Goal: Task Accomplishment & Management: Manage account settings

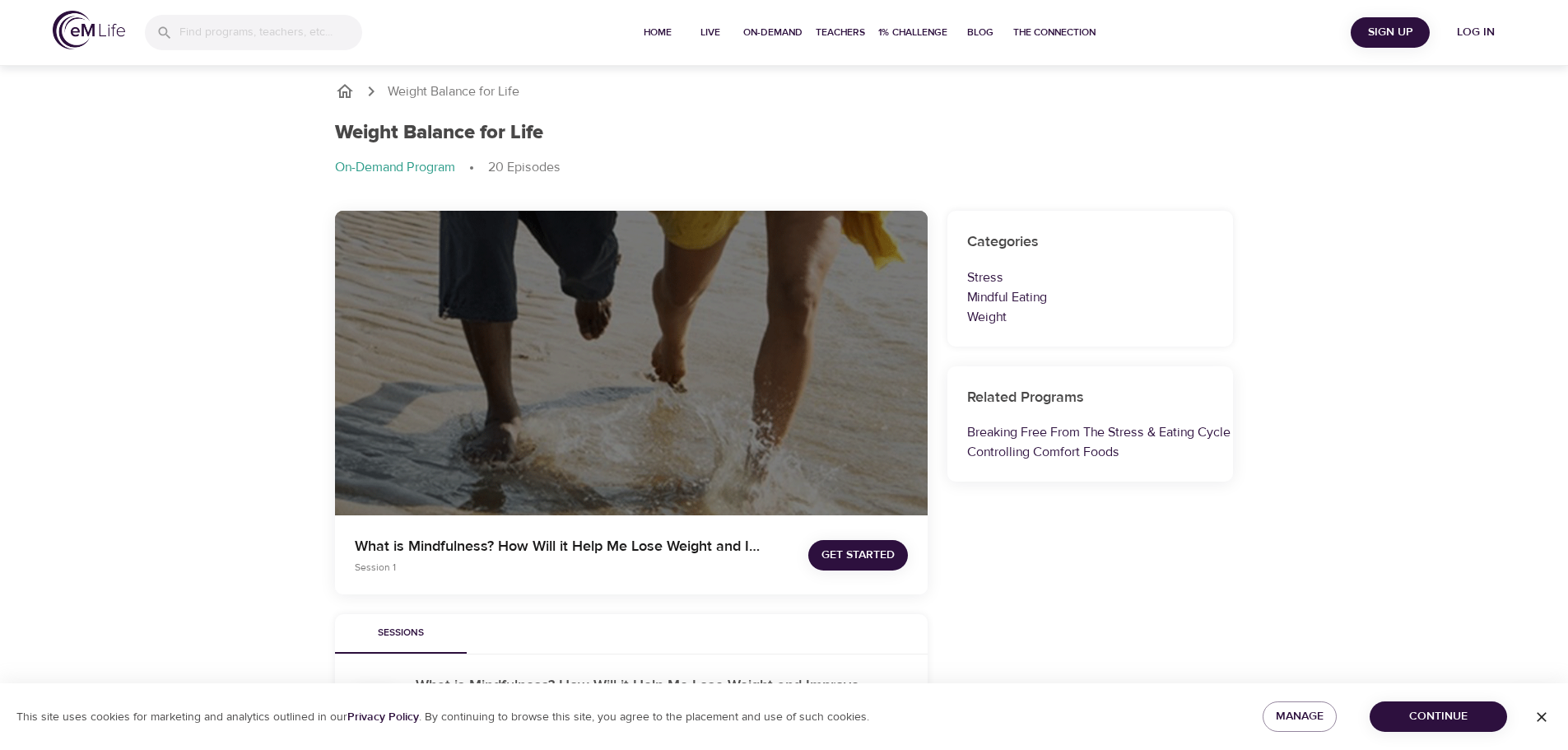
click at [1481, 32] on span "Log in" at bounding box center [1475, 32] width 66 height 21
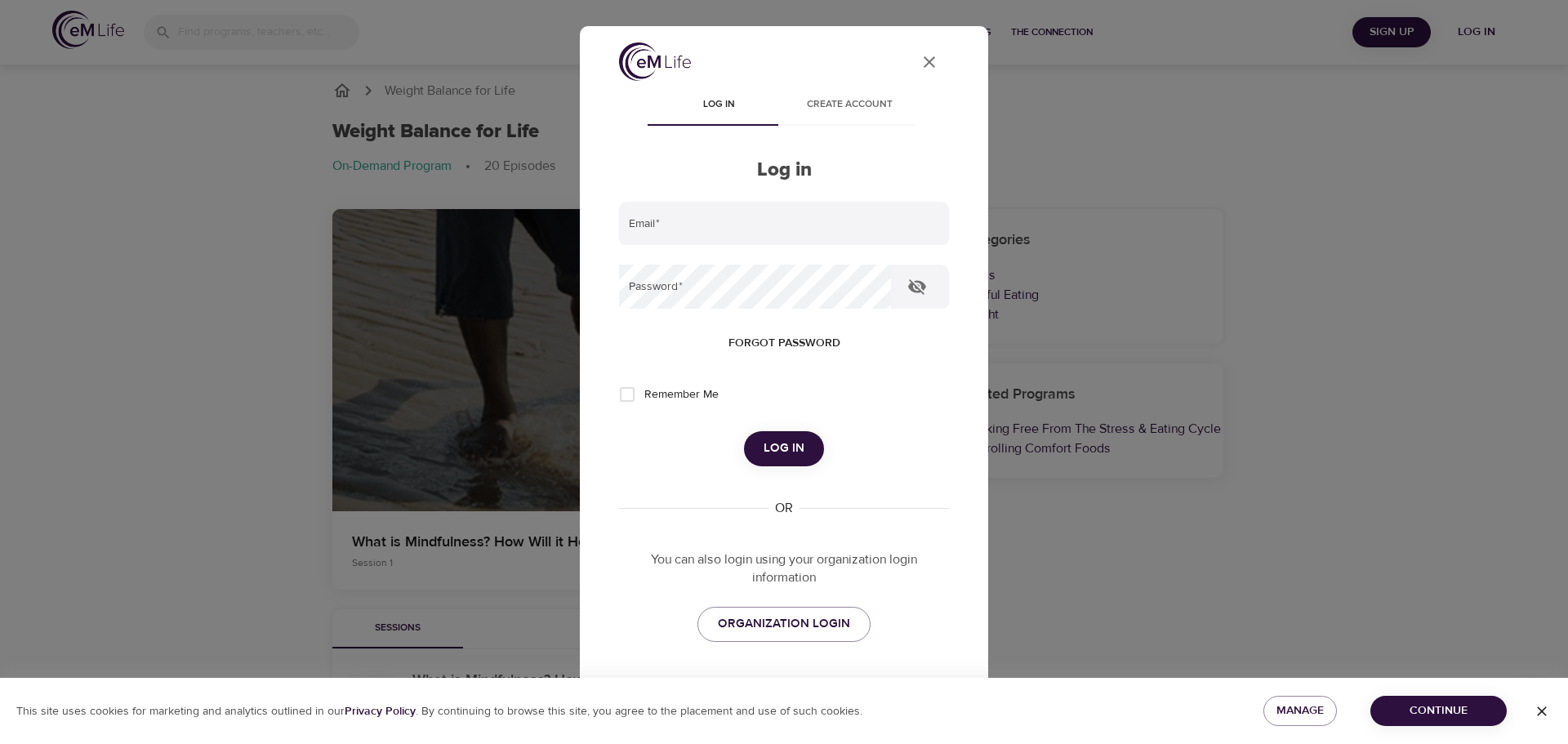
type input "[EMAIL_ADDRESS][DOMAIN_NAME]"
click at [779, 447] on span "Log in" at bounding box center [784, 448] width 41 height 21
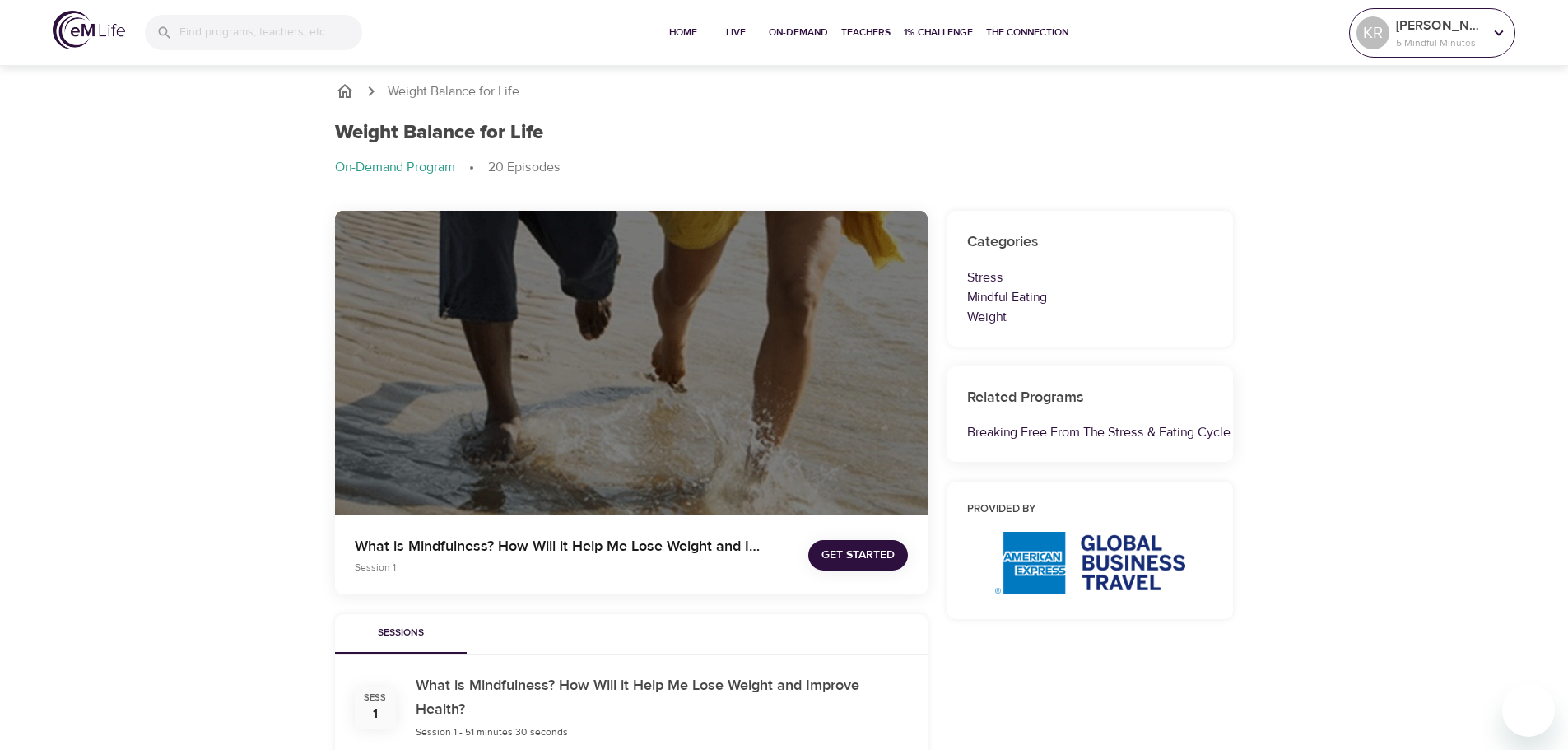
click at [1446, 43] on p "5 Mindful Minutes" at bounding box center [1439, 43] width 87 height 15
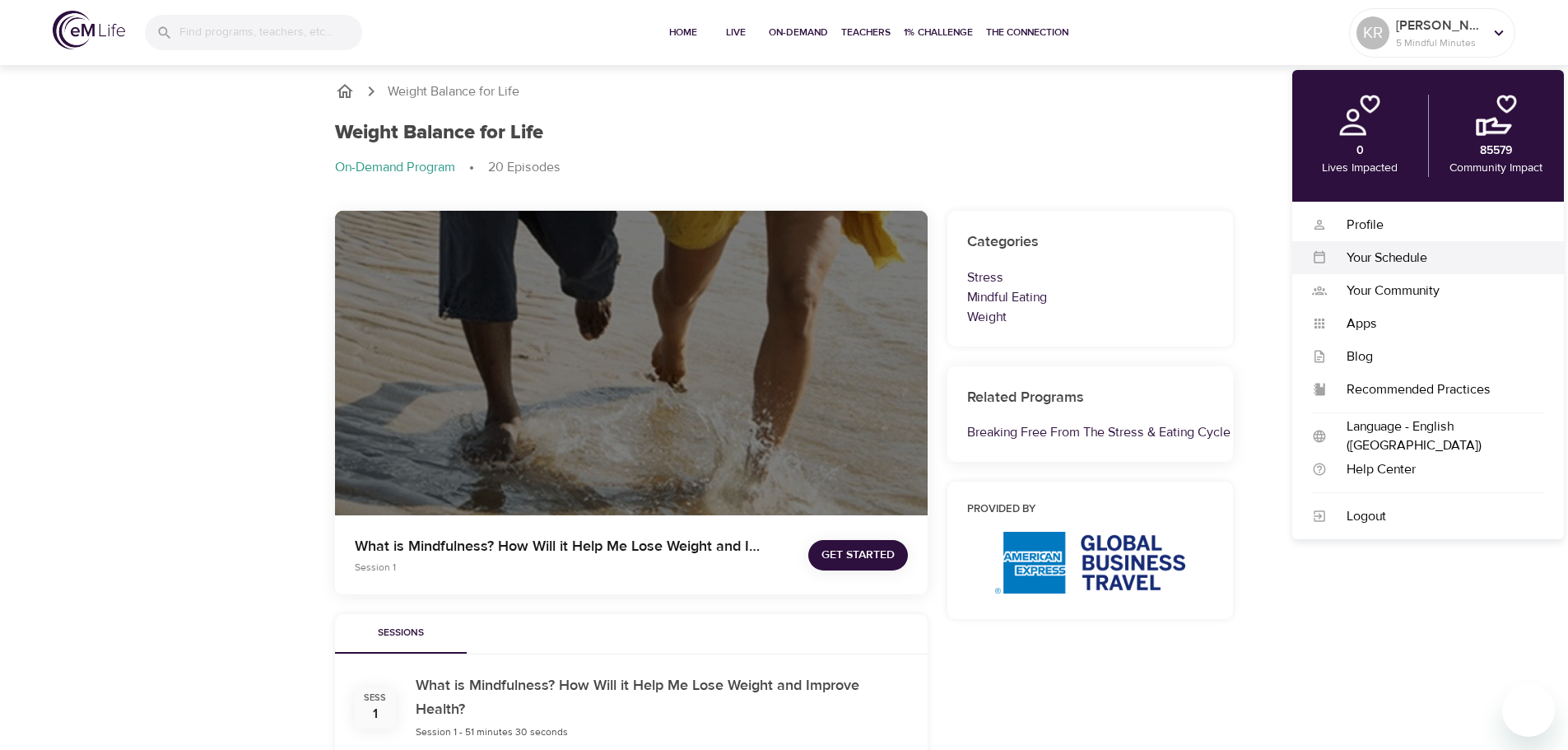
click at [1383, 254] on div "Your Schedule" at bounding box center [1436, 258] width 218 height 19
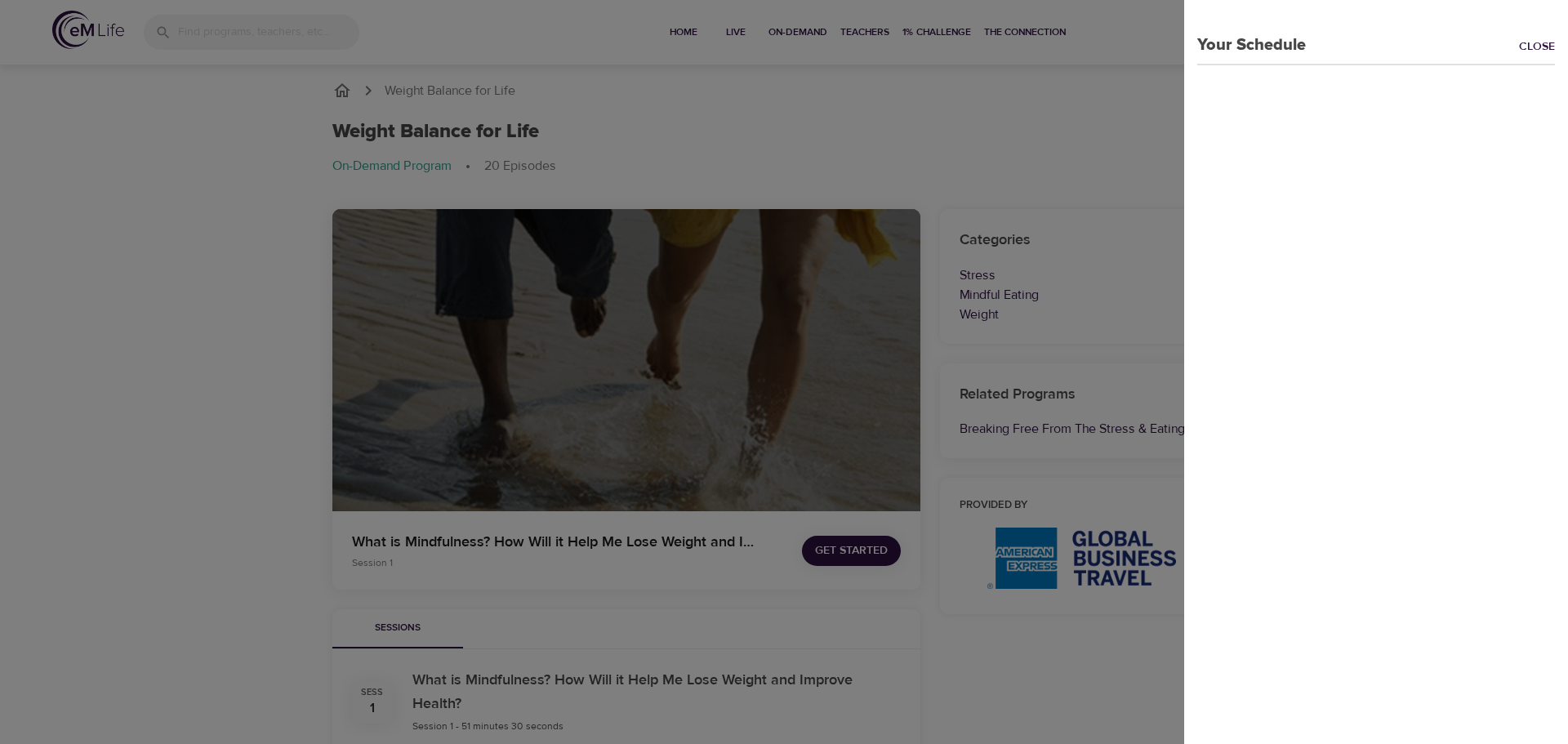
click at [870, 94] on div at bounding box center [784, 372] width 1568 height 744
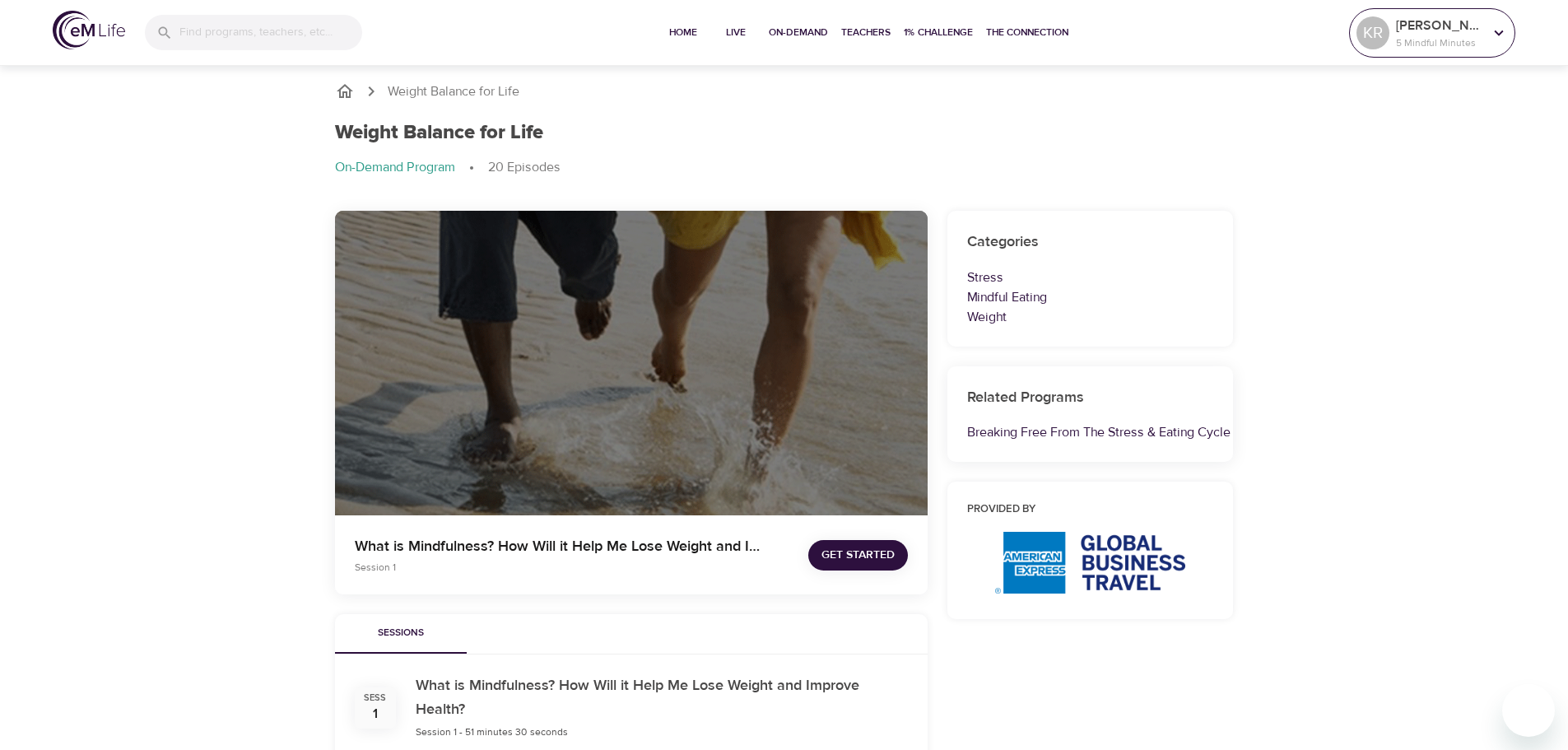
click at [1470, 39] on p "5 Mindful Minutes" at bounding box center [1439, 43] width 87 height 15
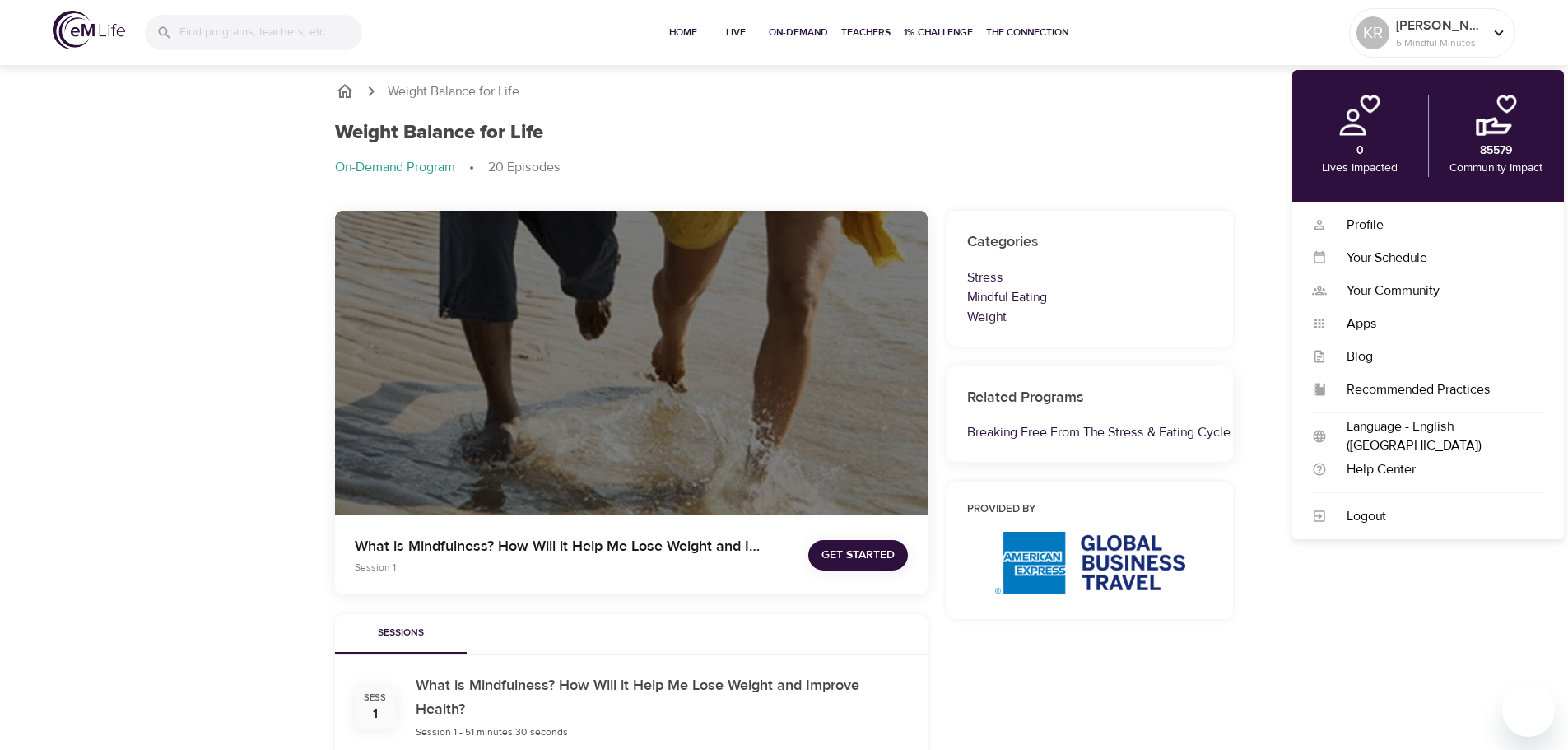
drag, startPoint x: 1057, startPoint y: 453, endPoint x: 985, endPoint y: 117, distance: 343.6
click at [1351, 219] on div "Profile" at bounding box center [1436, 225] width 218 height 19
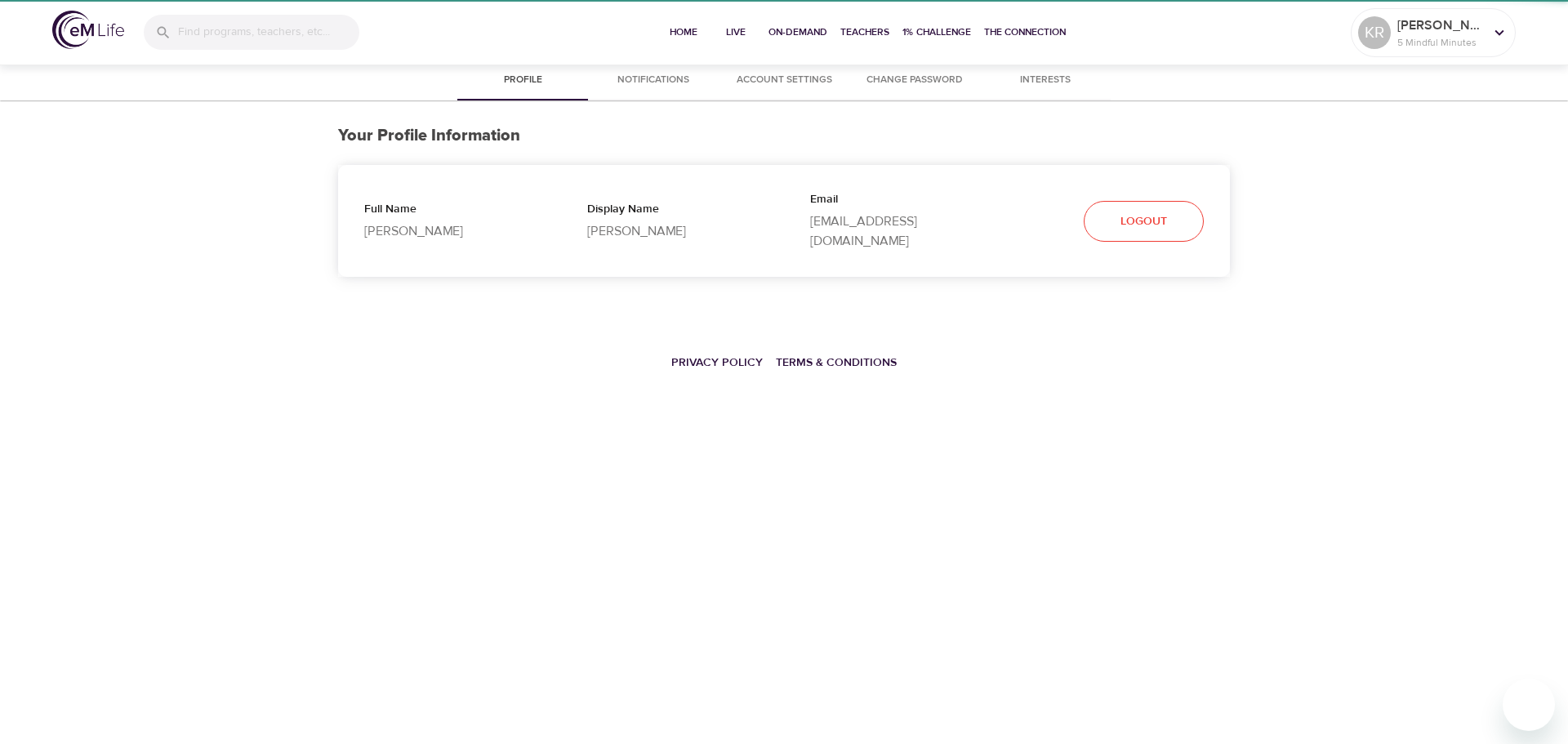
select select "10"
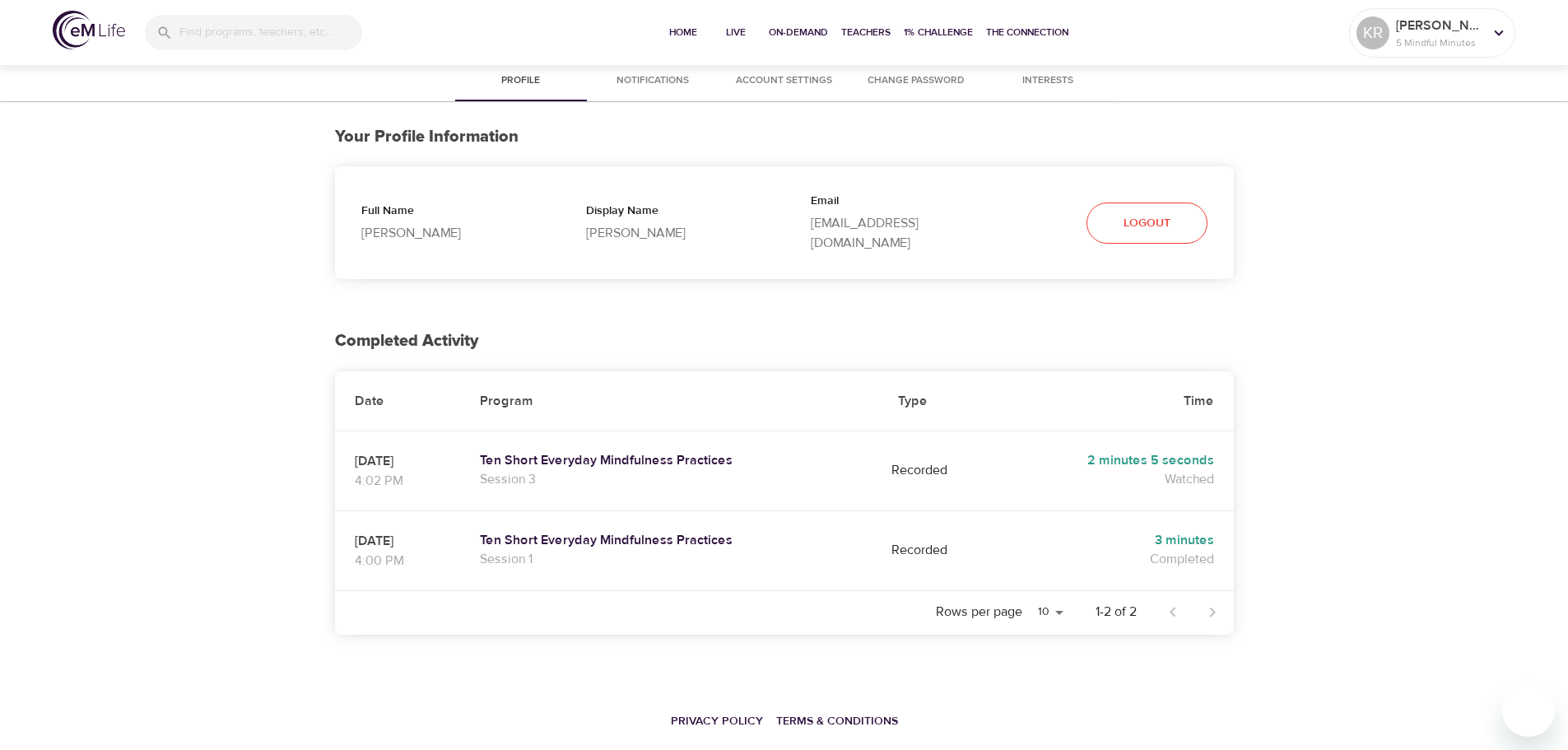
click at [804, 87] on span "Account Settings" at bounding box center [784, 81] width 112 height 17
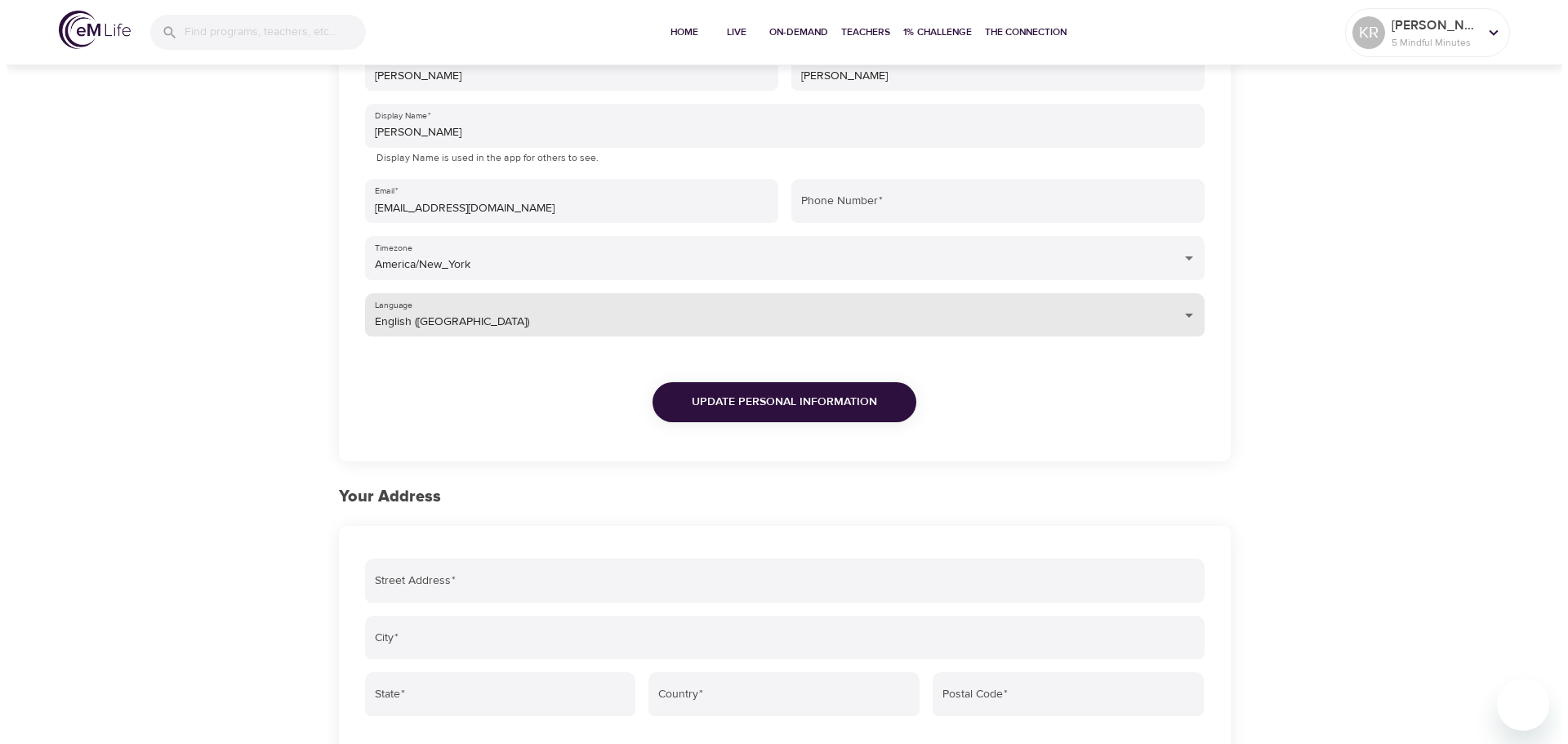
scroll to position [145, 0]
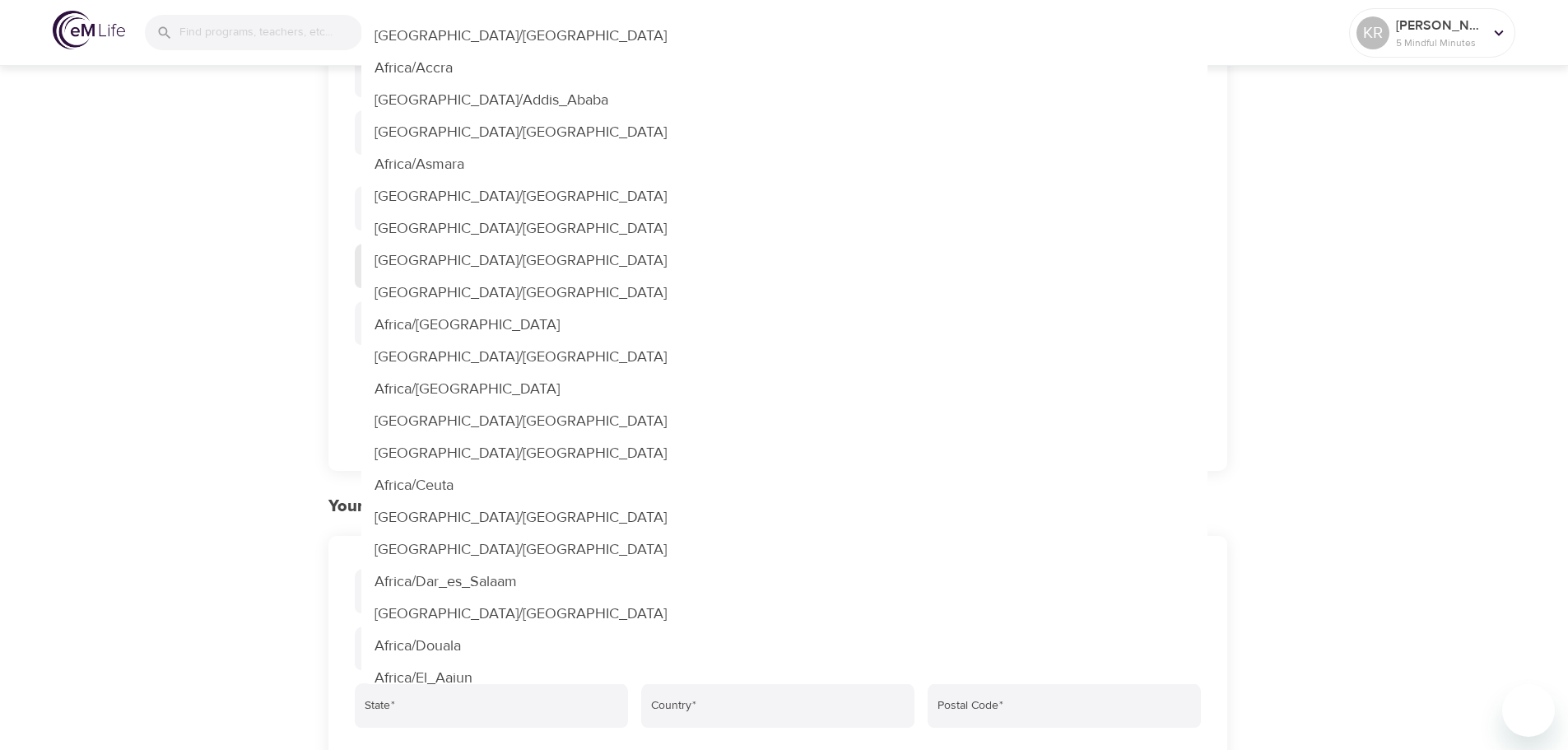
click at [542, 275] on body "Home Live On-Demand Teachers 1% Challenge The Connection [PERSON_NAME] 5 Mindfu…" at bounding box center [784, 467] width 1568 height 1227
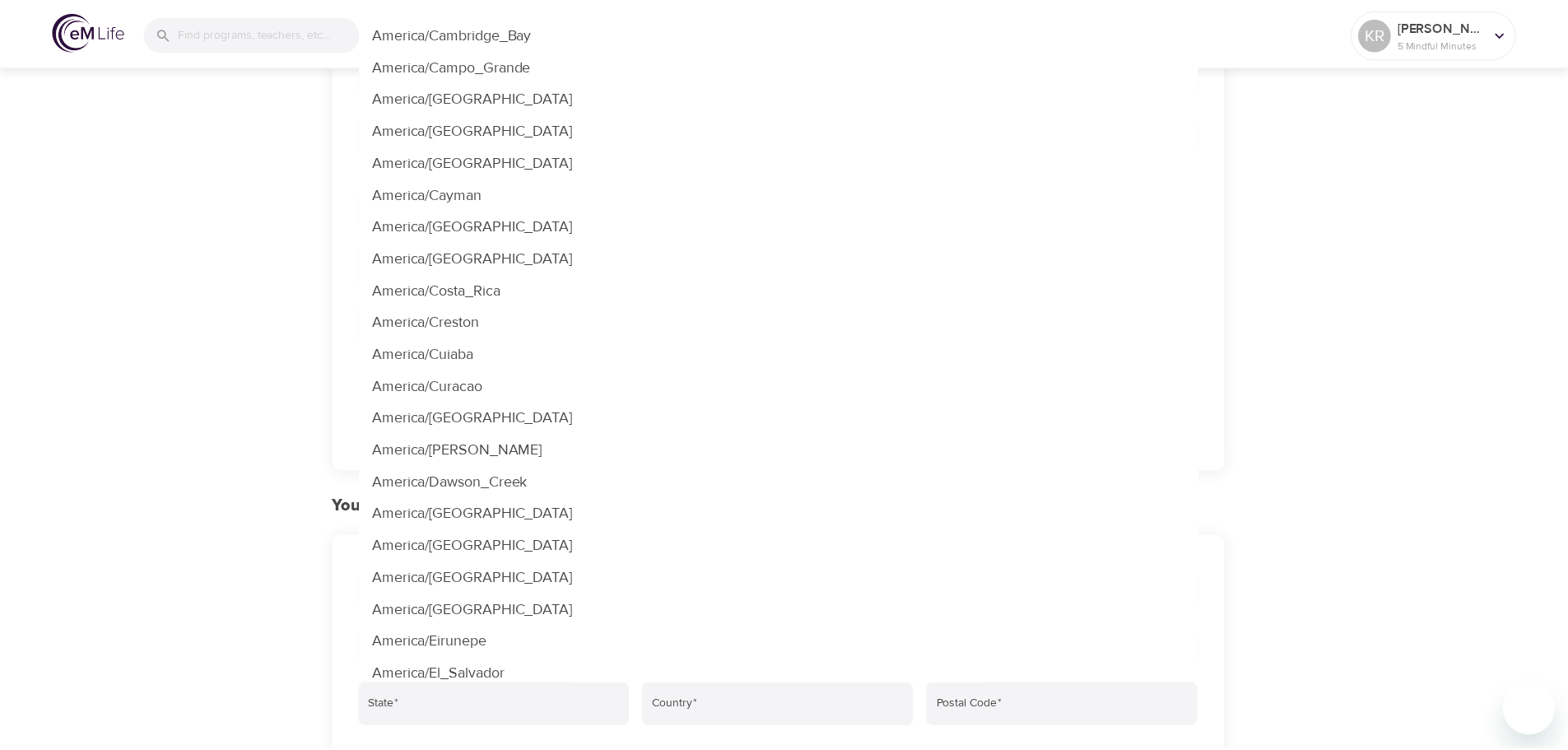
scroll to position [2593, 0]
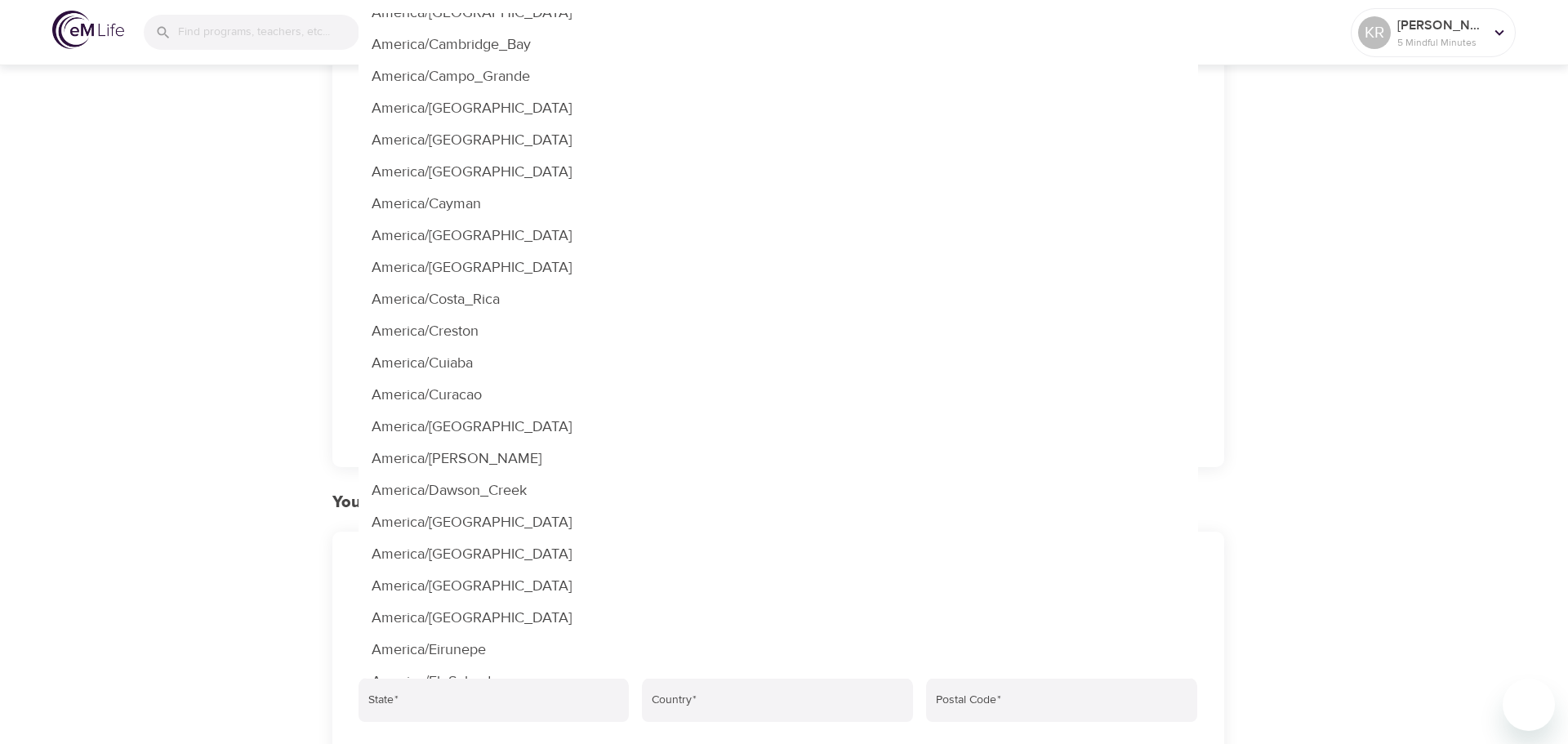
click at [486, 241] on li "America/[GEOGRAPHIC_DATA]" at bounding box center [778, 236] width 839 height 32
type input "America/[GEOGRAPHIC_DATA]"
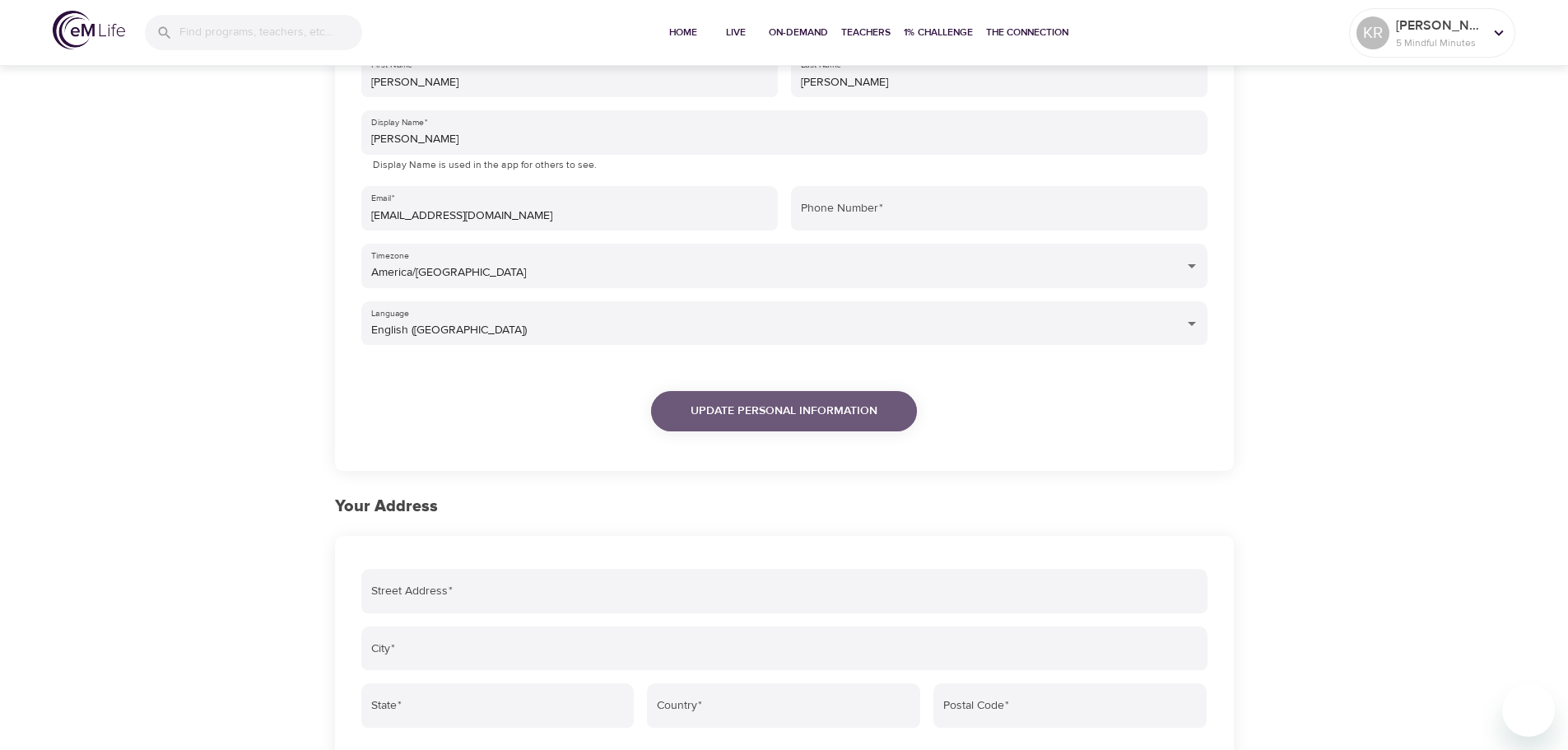
click at [767, 399] on button "Update Personal Information" at bounding box center [784, 411] width 265 height 40
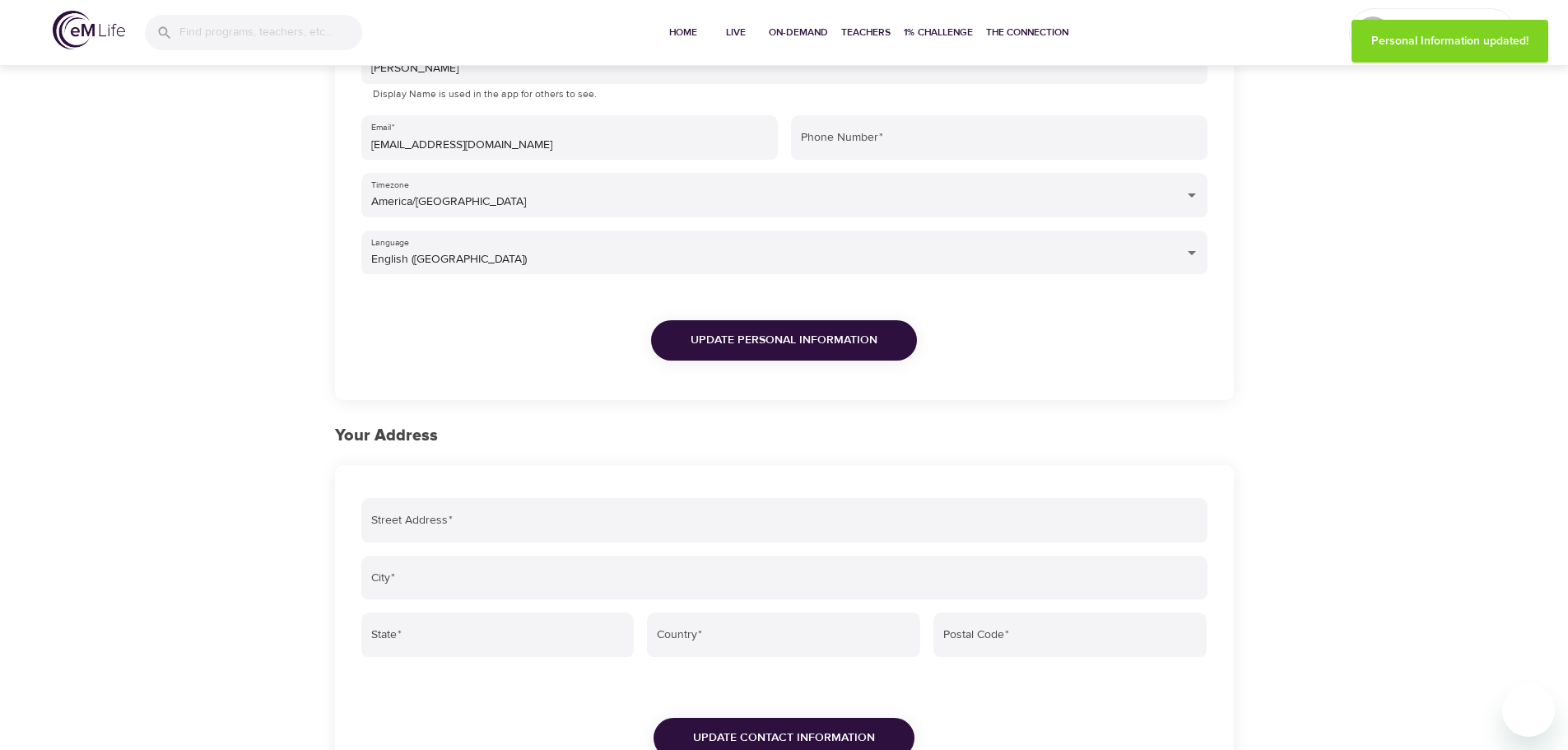
scroll to position [0, 0]
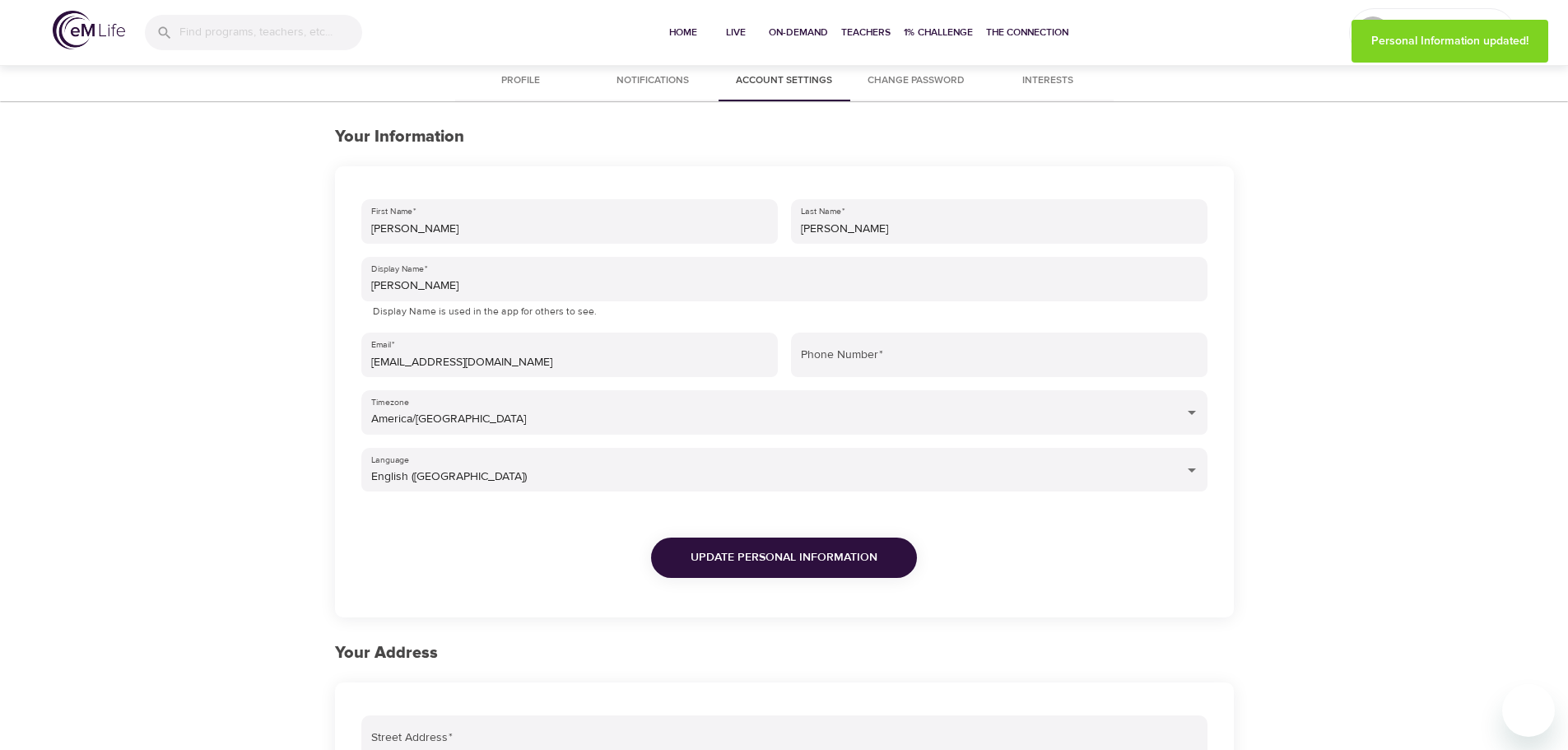
drag, startPoint x: 1271, startPoint y: 301, endPoint x: 1266, endPoint y: 230, distance: 71.2
click at [731, 37] on span "Live" at bounding box center [735, 32] width 39 height 17
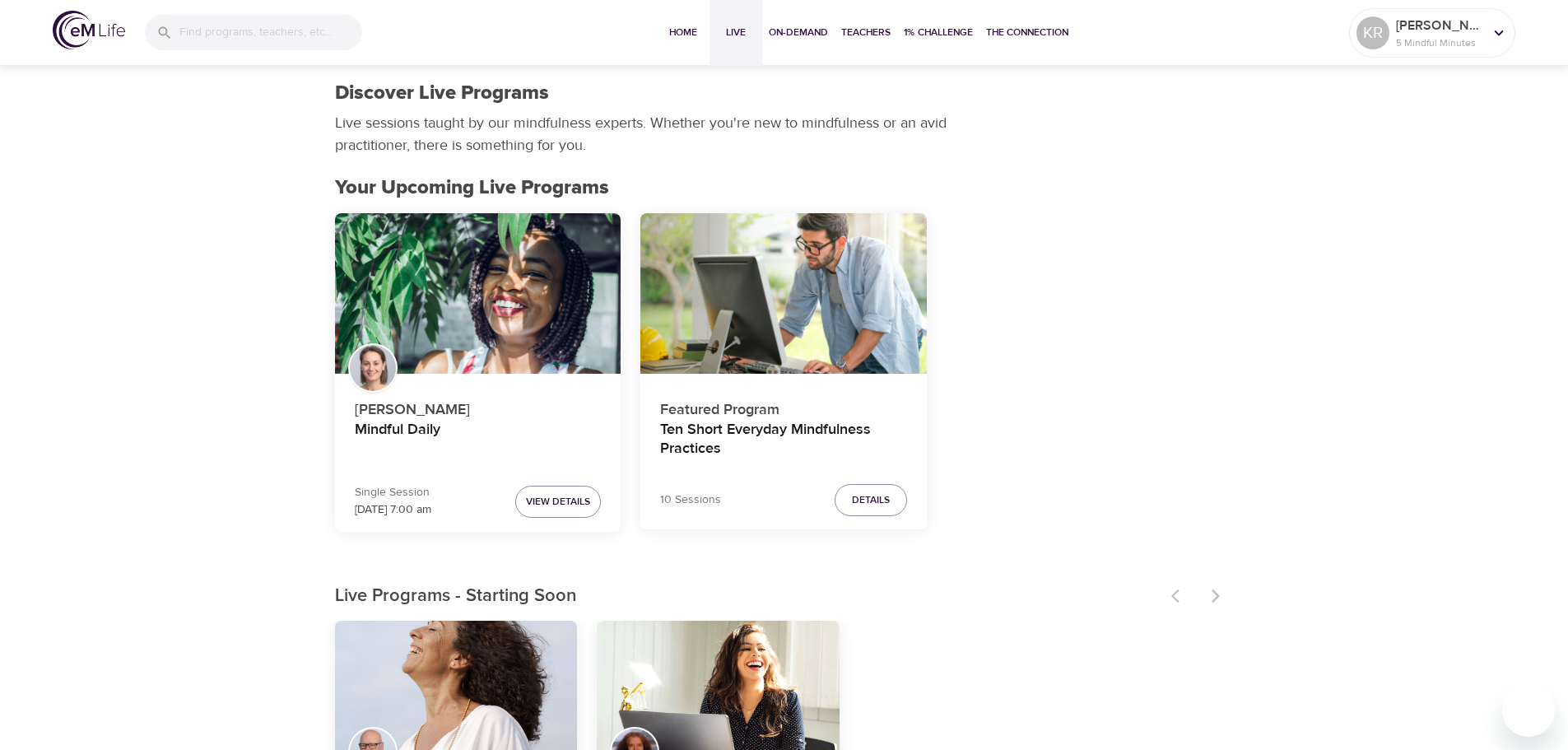
drag, startPoint x: 438, startPoint y: 201, endPoint x: 1151, endPoint y: 299, distance: 719.7
click at [1151, 299] on div "[PERSON_NAME] Mindful Daily Single Session [DATE] 7:00 am View Details Featured…" at bounding box center [785, 379] width 919 height 353
click at [1477, 25] on p "[PERSON_NAME]" at bounding box center [1439, 25] width 87 height 20
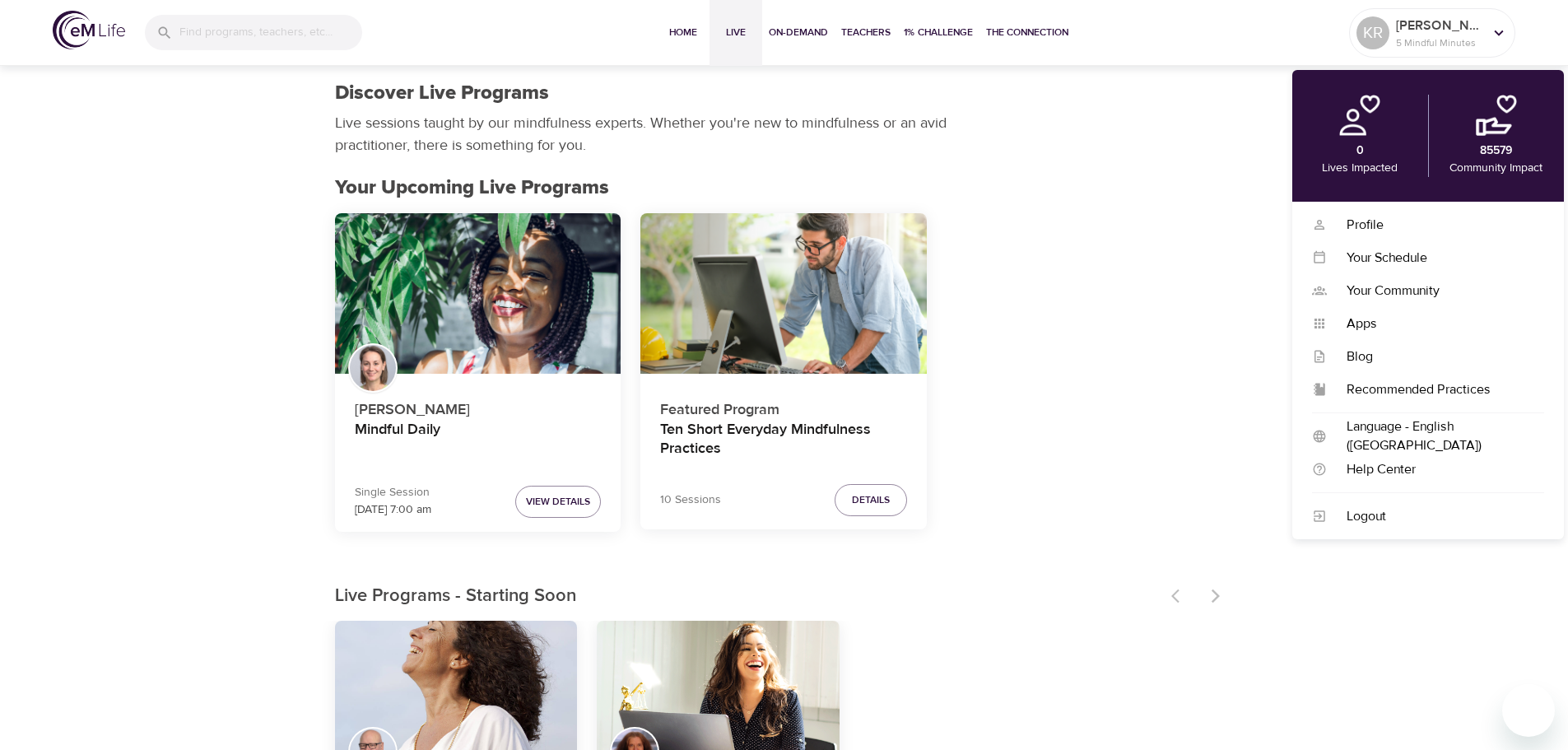
drag, startPoint x: 1383, startPoint y: 319, endPoint x: 1165, endPoint y: 268, distance: 223.9
click at [1165, 268] on div "[PERSON_NAME] Mindful Daily Single Session [DATE] 7:00 am View Details Featured…" at bounding box center [785, 379] width 919 height 353
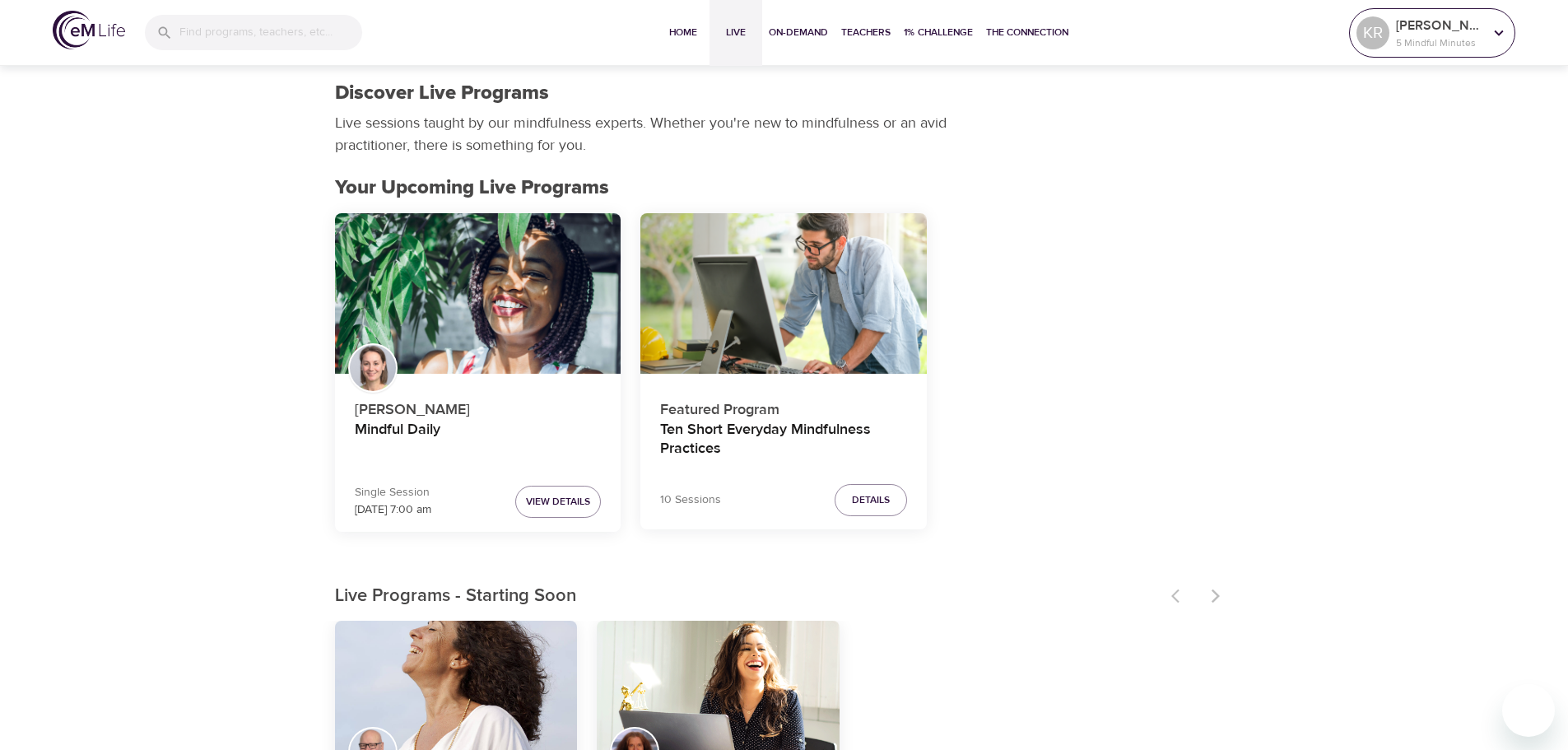
click at [1469, 42] on p "5 Mindful Minutes" at bounding box center [1439, 43] width 87 height 15
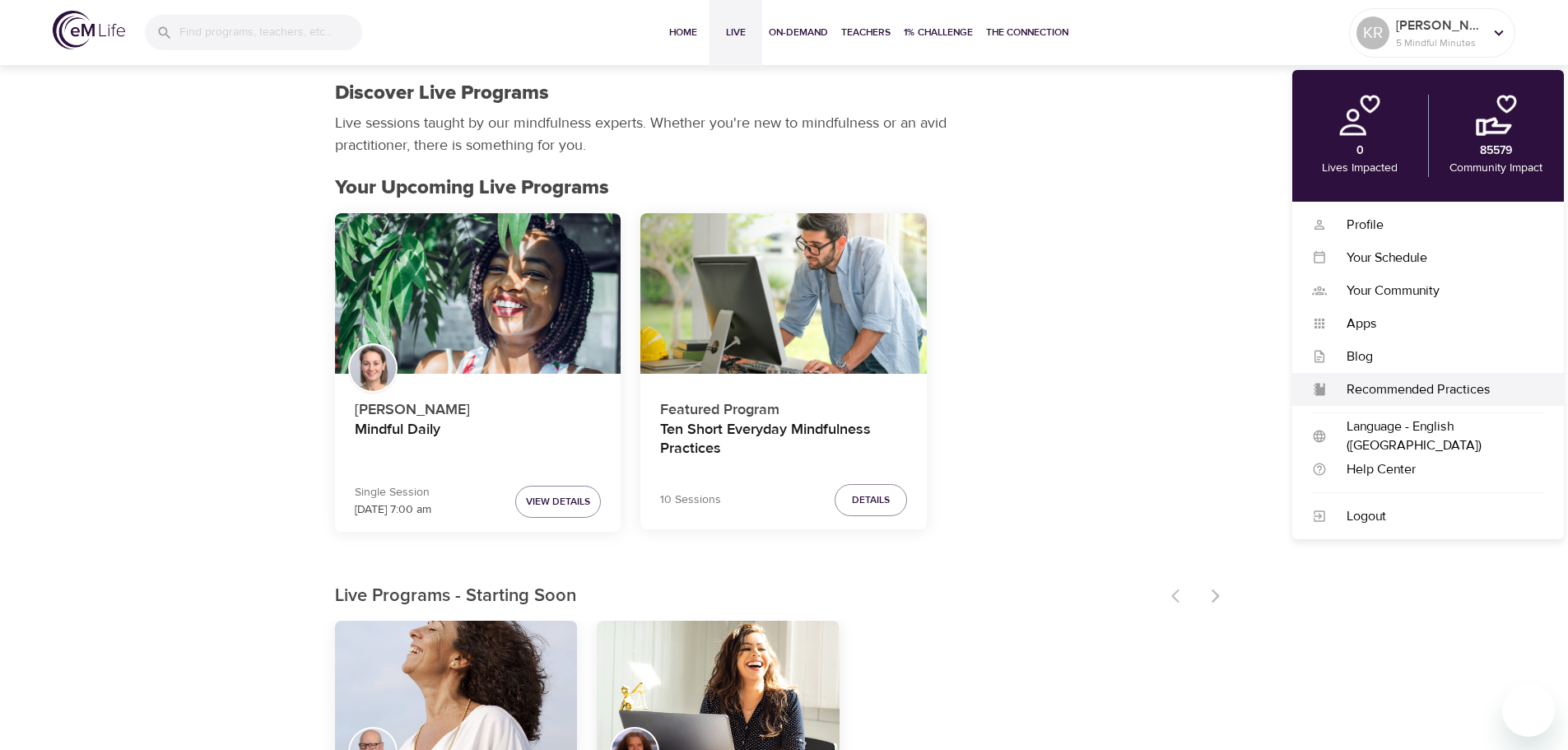
click at [1389, 385] on div "Recommended Practices" at bounding box center [1436, 390] width 218 height 19
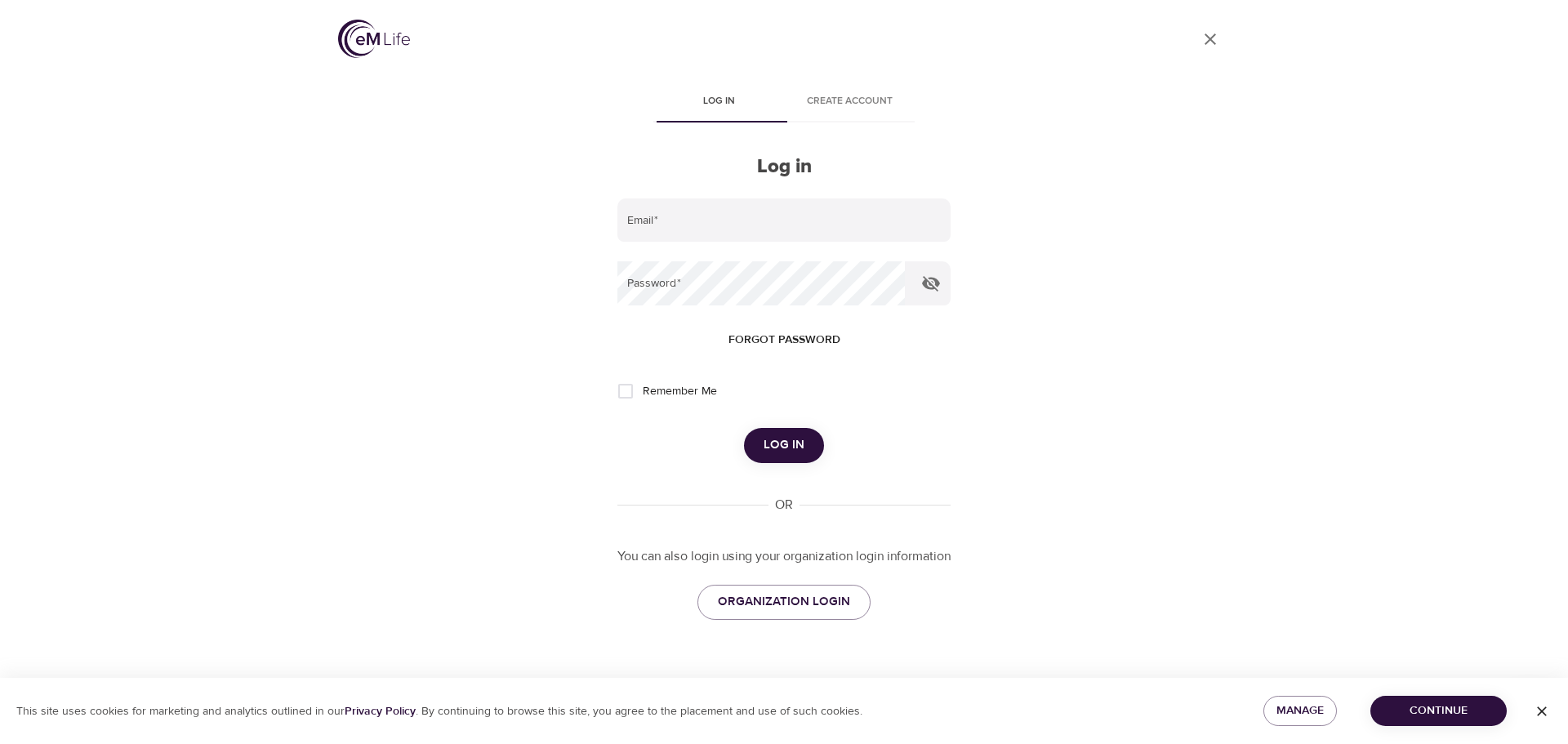
type input "[EMAIL_ADDRESS][DOMAIN_NAME]"
